Goal: Information Seeking & Learning: Learn about a topic

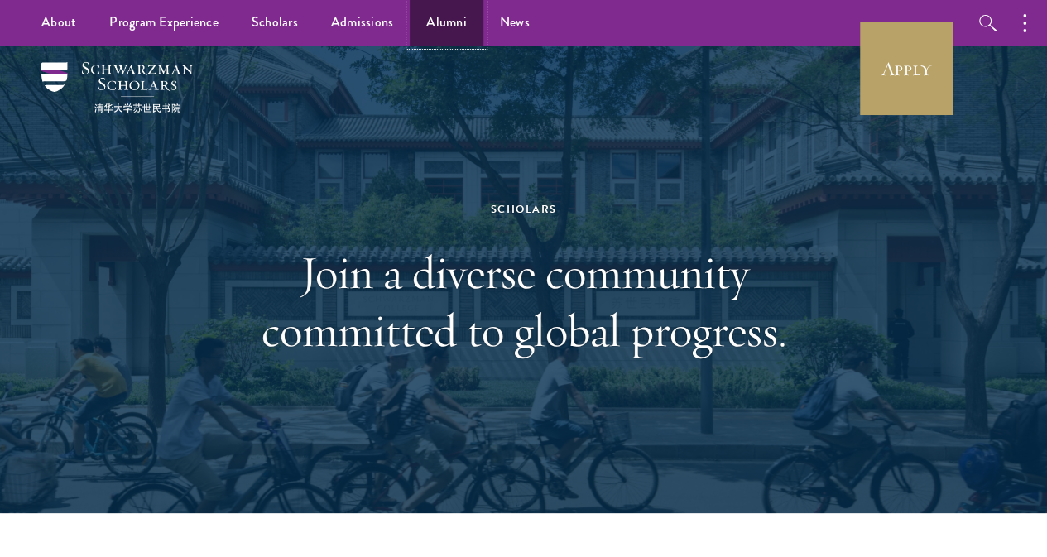
click at [462, 28] on link "Alumni" at bounding box center [447, 23] width 74 height 46
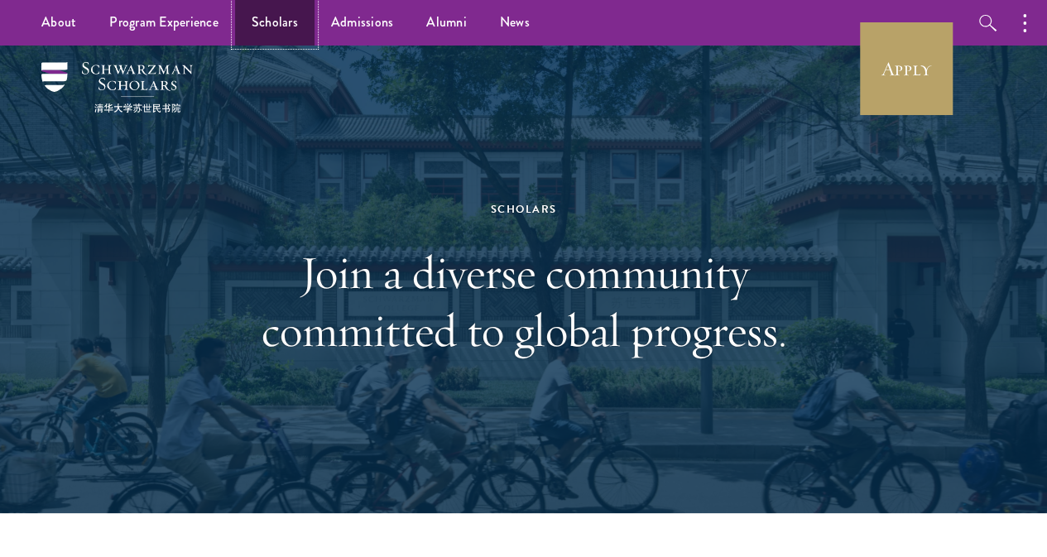
click at [288, 16] on link "Scholars" at bounding box center [274, 23] width 79 height 46
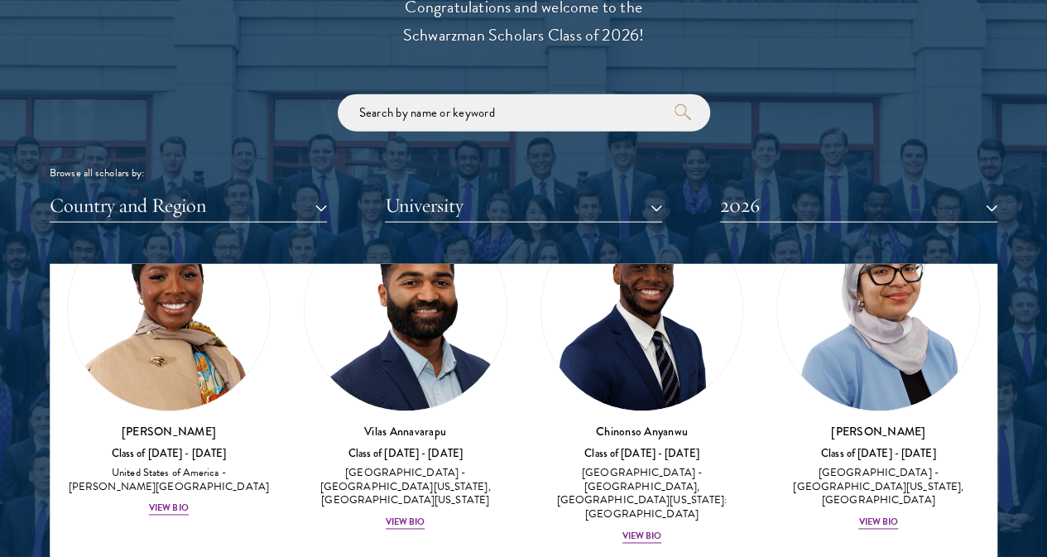
scroll to position [1181, 0]
click at [270, 189] on button "Country and Region" at bounding box center [188, 206] width 277 height 34
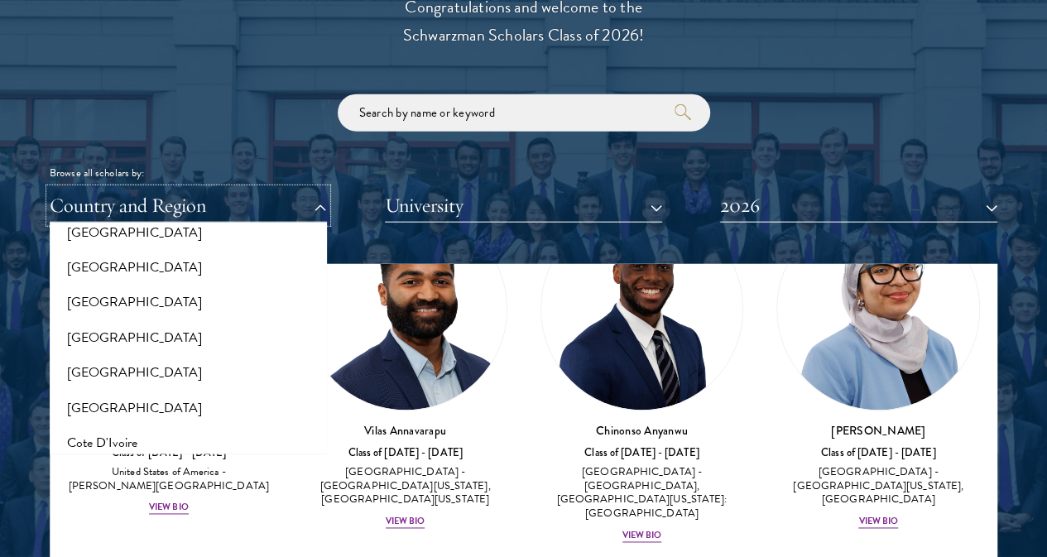
scroll to position [548, 0]
click at [122, 354] on button "[GEOGRAPHIC_DATA]" at bounding box center [188, 371] width 267 height 35
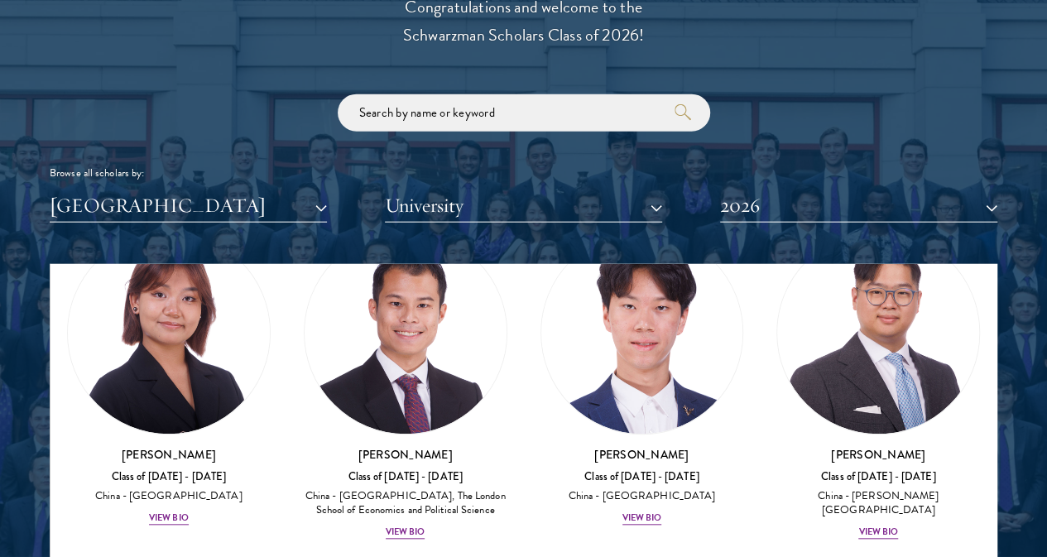
scroll to position [1025, 0]
